Goal: Information Seeking & Learning: Compare options

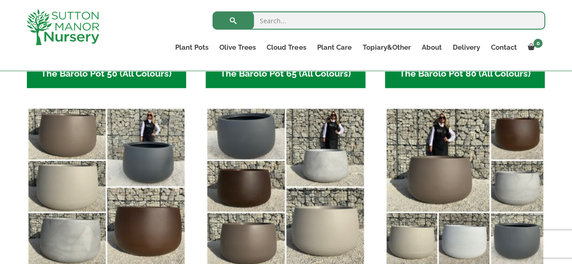
scroll to position [501, 0]
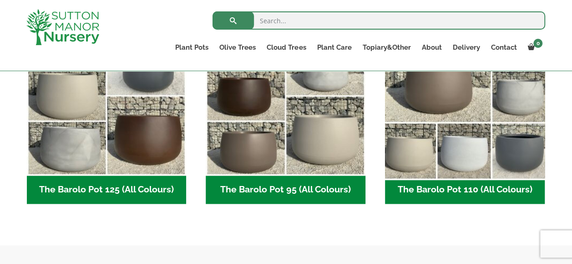
click at [455, 171] on img "Visit product category The Barolo Pot 110 (All Colours)" at bounding box center [465, 96] width 168 height 168
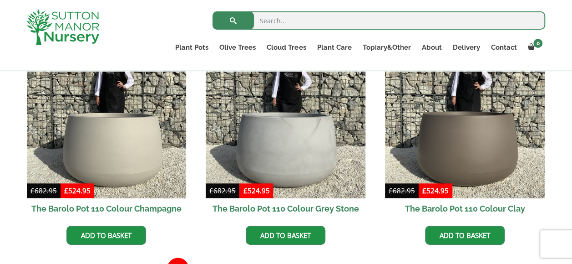
scroll to position [455, 0]
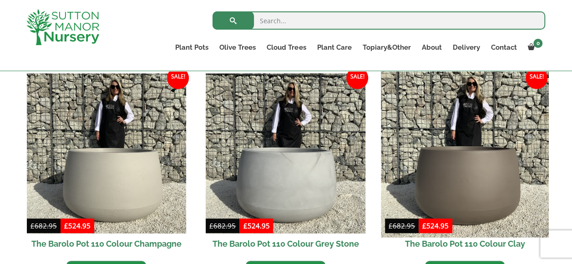
click at [476, 170] on img at bounding box center [465, 154] width 168 height 168
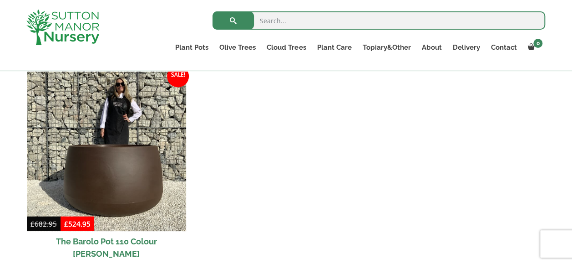
scroll to position [683, 0]
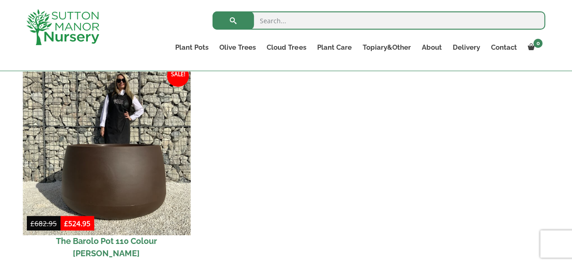
click at [107, 197] on img at bounding box center [107, 151] width 168 height 168
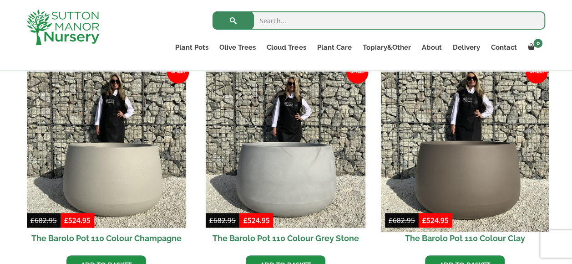
scroll to position [455, 0]
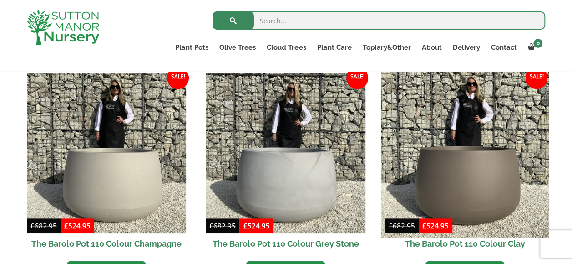
click at [491, 181] on img at bounding box center [465, 154] width 168 height 168
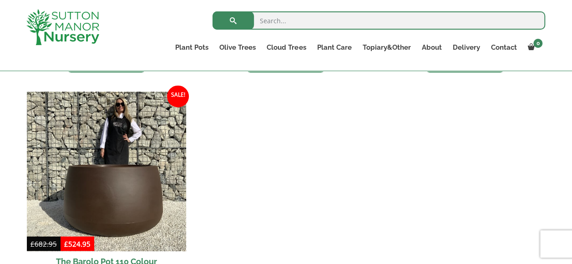
scroll to position [683, 0]
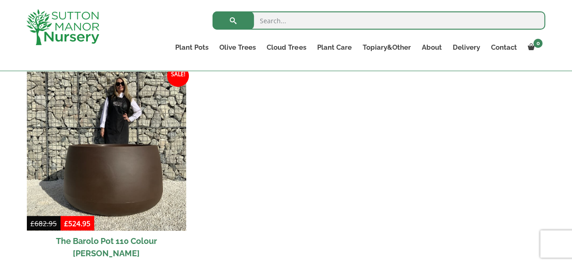
drag, startPoint x: 231, startPoint y: 153, endPoint x: 226, endPoint y: 156, distance: 5.3
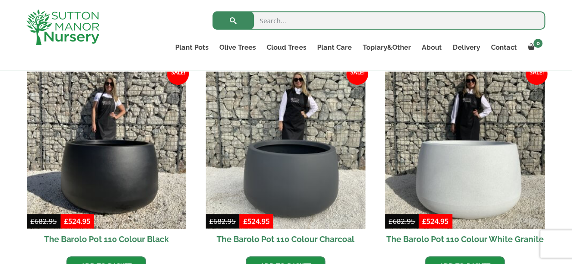
scroll to position [228, 0]
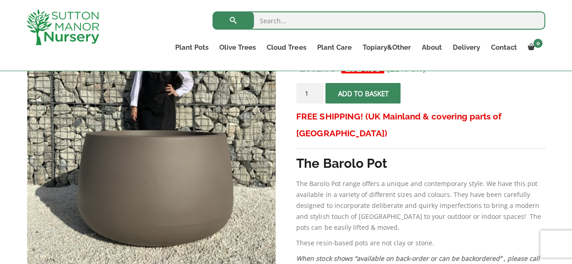
scroll to position [182, 0]
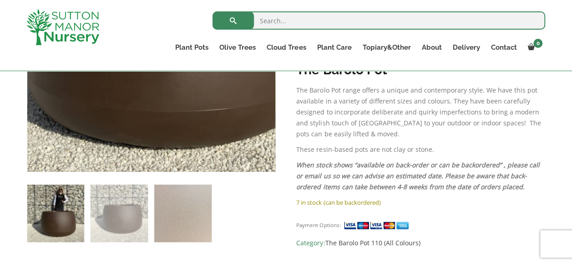
scroll to position [319, 0]
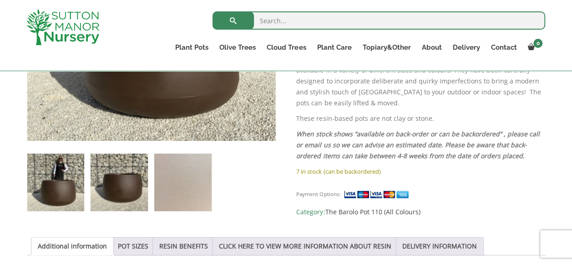
click at [107, 195] on img at bounding box center [119, 181] width 57 height 57
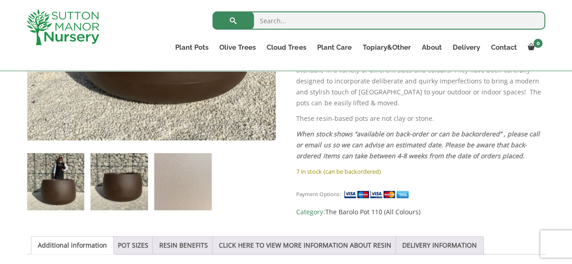
click at [66, 206] on img at bounding box center [55, 181] width 57 height 57
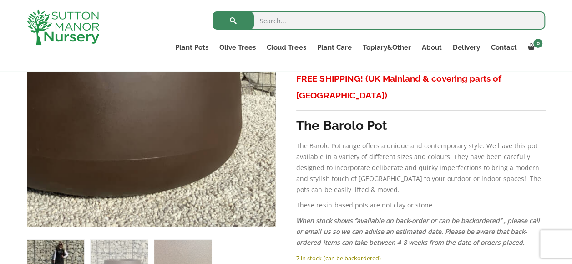
scroll to position [137, 0]
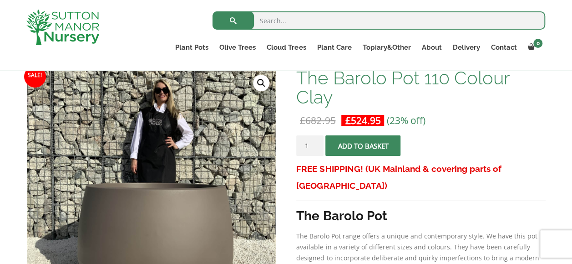
scroll to position [137, 0]
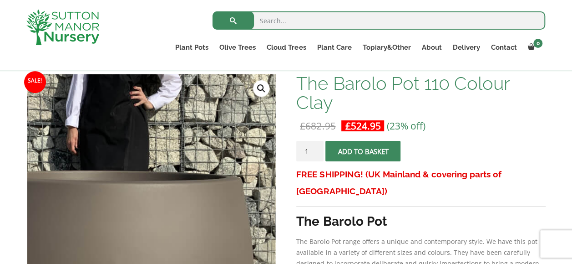
click at [208, 208] on img at bounding box center [104, 189] width 455 height 455
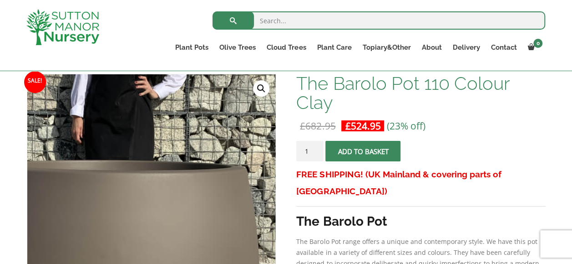
click at [198, 219] on img at bounding box center [109, 179] width 455 height 455
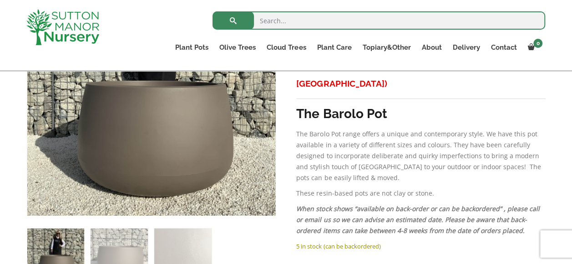
scroll to position [273, 0]
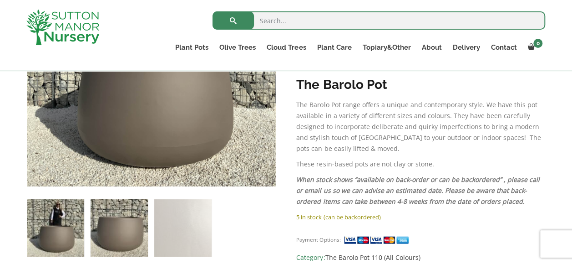
click at [133, 226] on img at bounding box center [119, 227] width 57 height 57
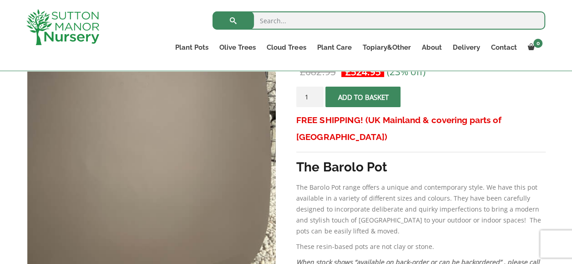
scroll to position [228, 0]
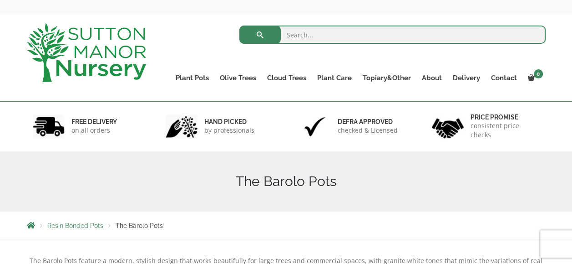
scroll to position [46, 0]
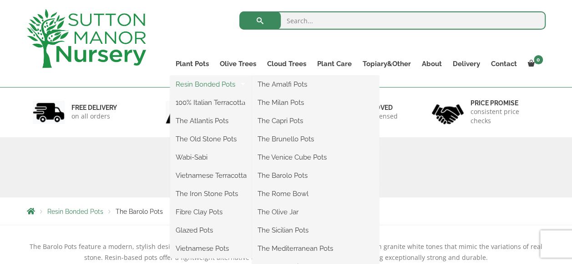
click at [192, 83] on link "Resin Bonded Pots" at bounding box center [211, 84] width 82 height 14
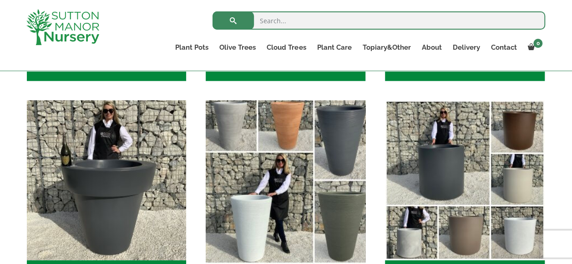
scroll to position [1093, 0]
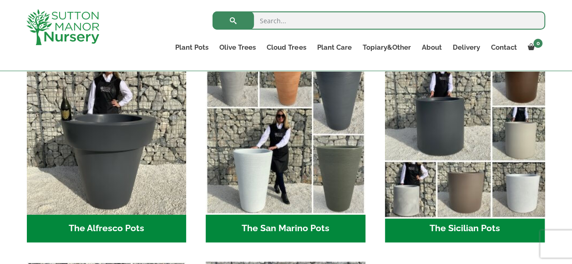
click at [460, 185] on img "Visit product category The Sicilian Pots" at bounding box center [465, 135] width 168 height 168
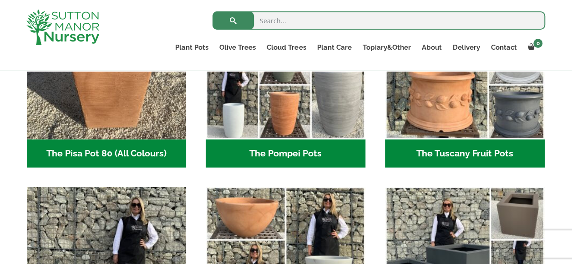
scroll to position [774, 0]
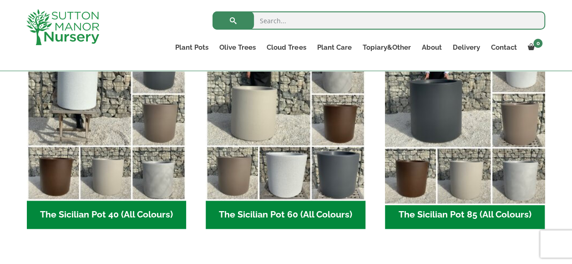
scroll to position [273, 0]
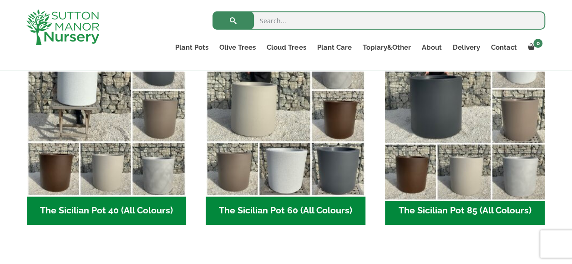
click at [438, 177] on img "Visit product category The Sicilian Pot 85 (All Colours)" at bounding box center [465, 117] width 168 height 168
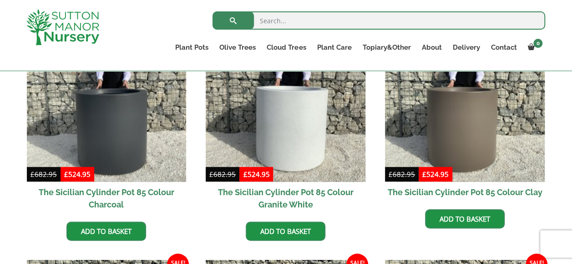
scroll to position [319, 0]
